Goal: Information Seeking & Learning: Understand process/instructions

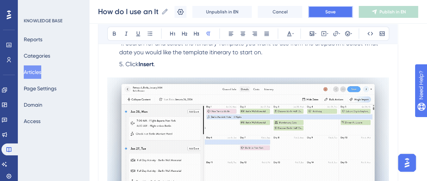
click at [335, 13] on span "Save" at bounding box center [330, 12] width 10 height 6
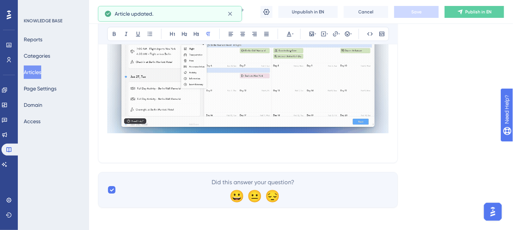
scroll to position [785, 0]
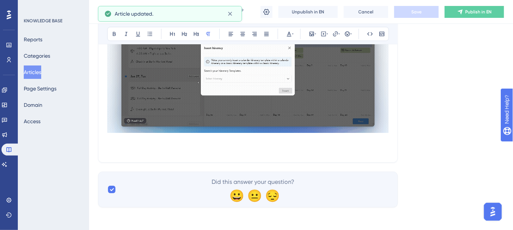
drag, startPoint x: 352, startPoint y: 145, endPoint x: 108, endPoint y: 145, distance: 243.3
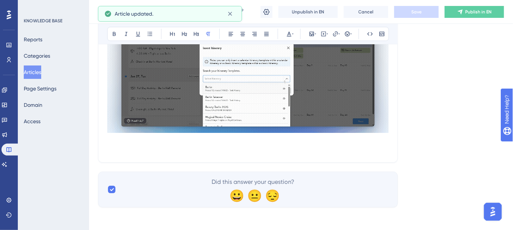
click at [108, 145] on p at bounding box center [248, 148] width 282 height 9
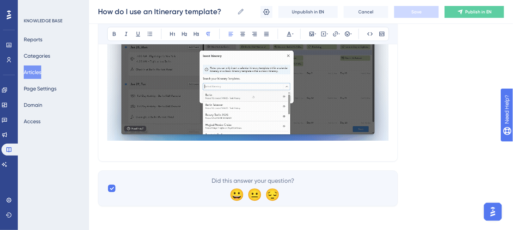
scroll to position [776, 0]
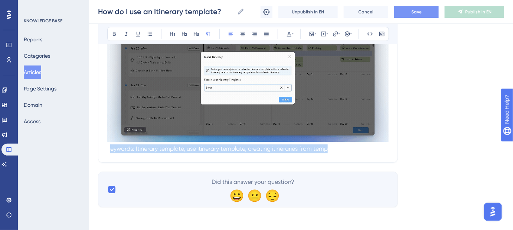
drag, startPoint x: 111, startPoint y: 147, endPoint x: 367, endPoint y: 168, distance: 256.8
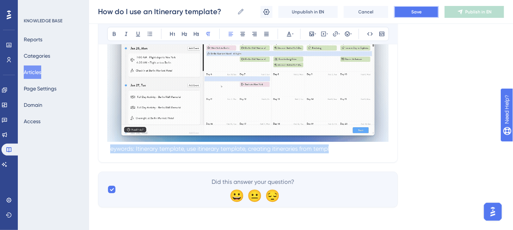
click at [422, 14] on span "Save" at bounding box center [417, 12] width 10 height 6
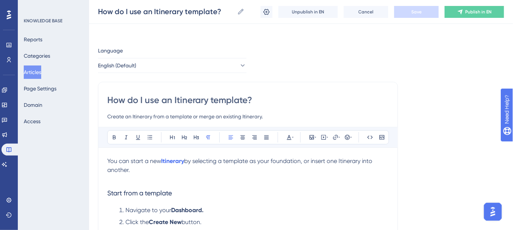
scroll to position [0, 0]
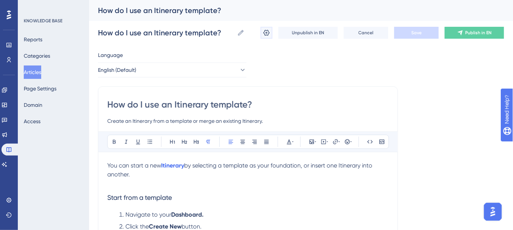
click at [266, 33] on icon at bounding box center [267, 33] width 6 height 6
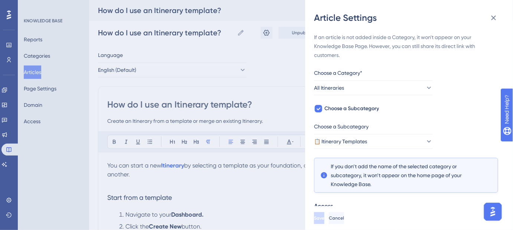
scroll to position [133, 0]
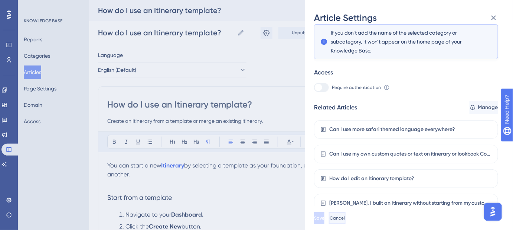
click at [345, 181] on span "Cancel" at bounding box center [337, 218] width 15 height 6
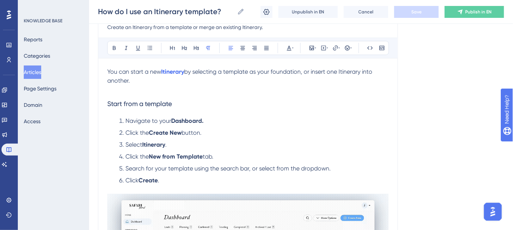
scroll to position [101, 0]
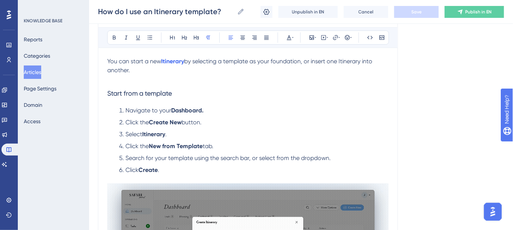
click at [124, 91] on span "Start from a template" at bounding box center [139, 93] width 65 height 8
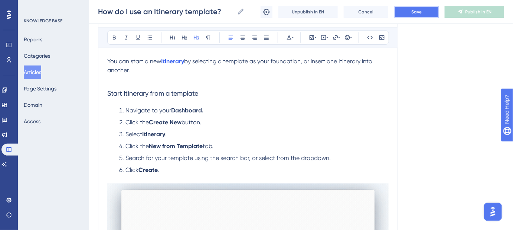
click at [412, 13] on span "Save" at bounding box center [417, 12] width 10 height 6
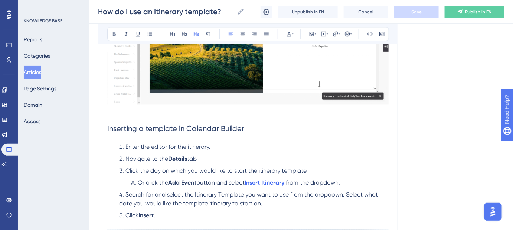
scroll to position [607, 0]
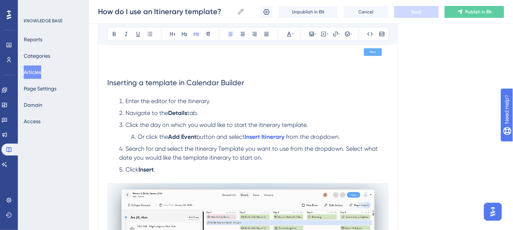
click at [189, 100] on span "Enter the editor for the itinerary." at bounding box center [168, 100] width 85 height 7
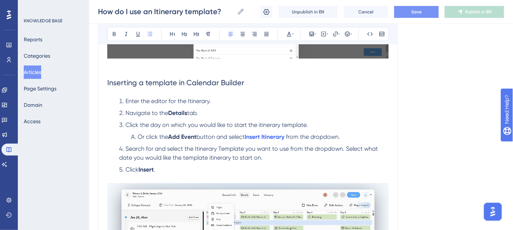
click at [261, 124] on span "Click the day on which you would like to start the itinerary template." at bounding box center [217, 124] width 182 height 7
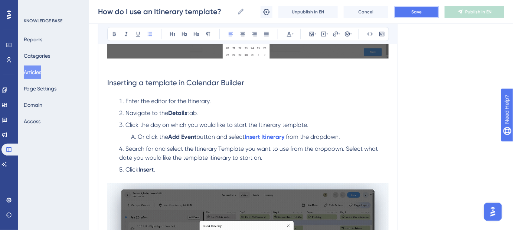
click at [407, 10] on button "Save" at bounding box center [417, 12] width 45 height 12
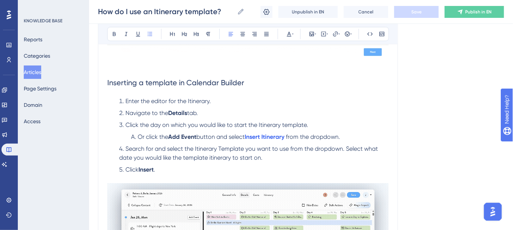
click at [211, 157] on span "Search for and select the Itinerary Template you want to use from the dropdown.…" at bounding box center [249, 153] width 260 height 16
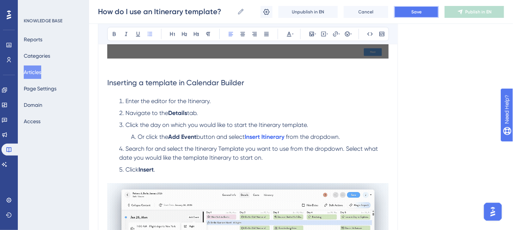
click at [413, 7] on button "Save" at bounding box center [417, 12] width 45 height 12
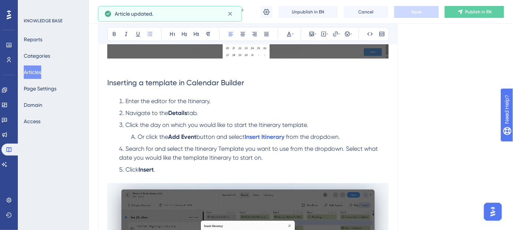
click at [197, 147] on span "Search for and select the Itinerary Template you want to use from the dropdown.…" at bounding box center [249, 153] width 260 height 16
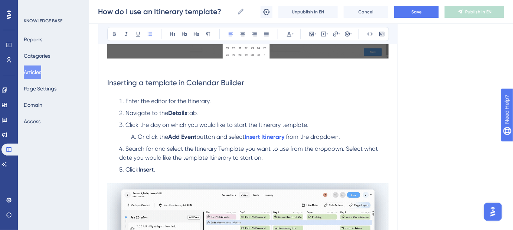
click at [221, 147] on span "Search for and select the Itinerary Template you want to use from the dropdown.…" at bounding box center [249, 153] width 260 height 16
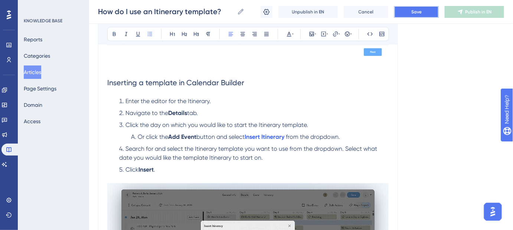
click at [416, 14] on button "Save" at bounding box center [417, 12] width 45 height 12
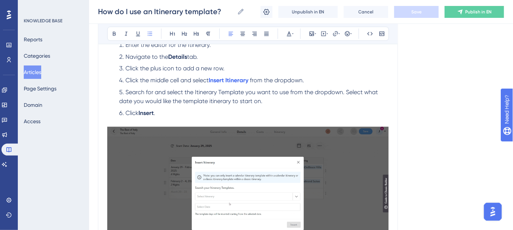
scroll to position [439, 0]
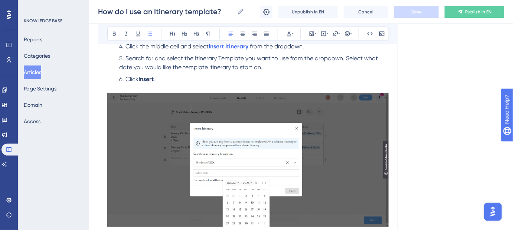
click at [221, 57] on span "Search for and select the Itinerary Template you want to use from the dropdown.…" at bounding box center [249, 63] width 260 height 16
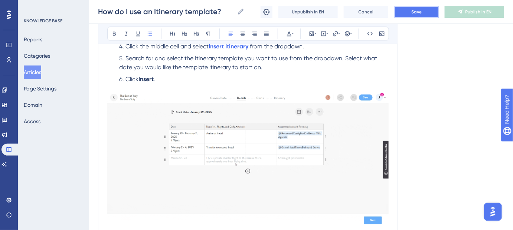
click at [410, 13] on button "Save" at bounding box center [417, 12] width 45 height 12
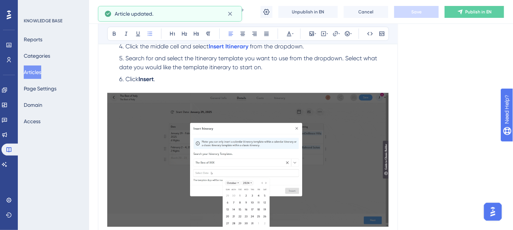
click at [210, 66] on span "Search for and select the Itinerary template you want to use from the dropdown.…" at bounding box center [249, 63] width 260 height 16
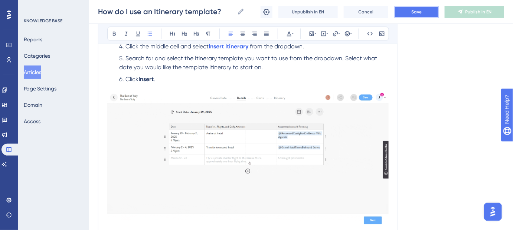
click at [410, 16] on button "Save" at bounding box center [417, 12] width 45 height 12
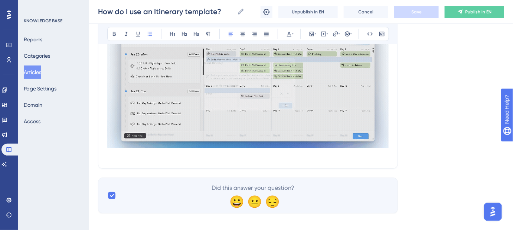
scroll to position [776, 0]
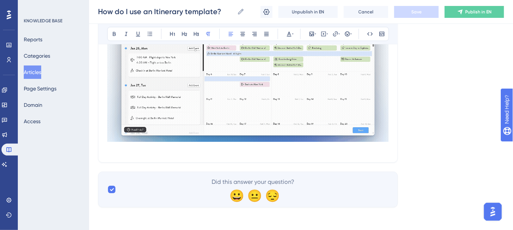
drag, startPoint x: 357, startPoint y: 149, endPoint x: 93, endPoint y: 156, distance: 263.8
